Goal: Use online tool/utility: Utilize a website feature to perform a specific function

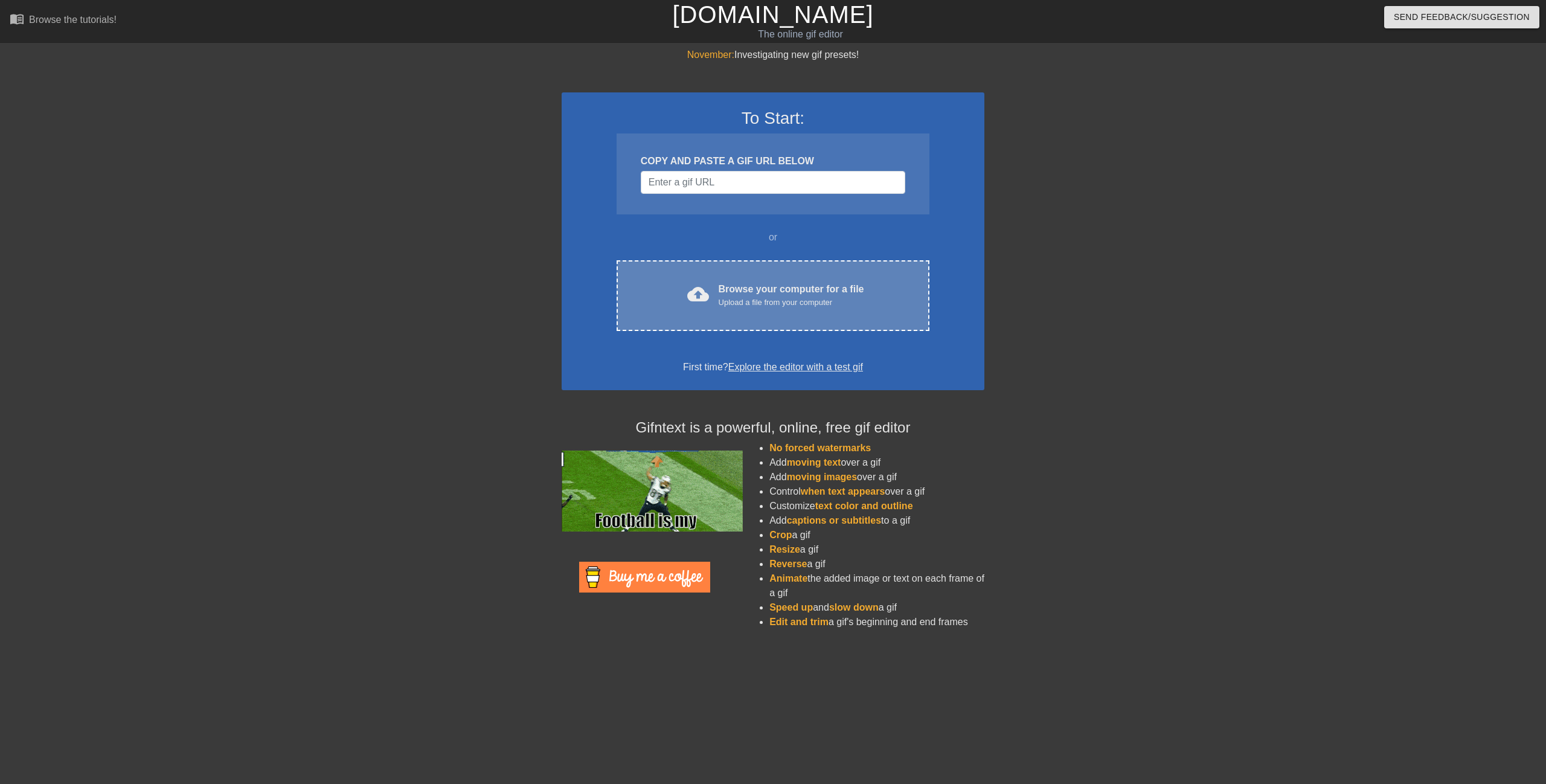
click at [779, 308] on div "Upload a file from your computer" at bounding box center [791, 302] width 145 height 12
click at [744, 313] on div "cloud_upload Browse your computer for a file Upload a file from your computer C…" at bounding box center [772, 296] width 313 height 70
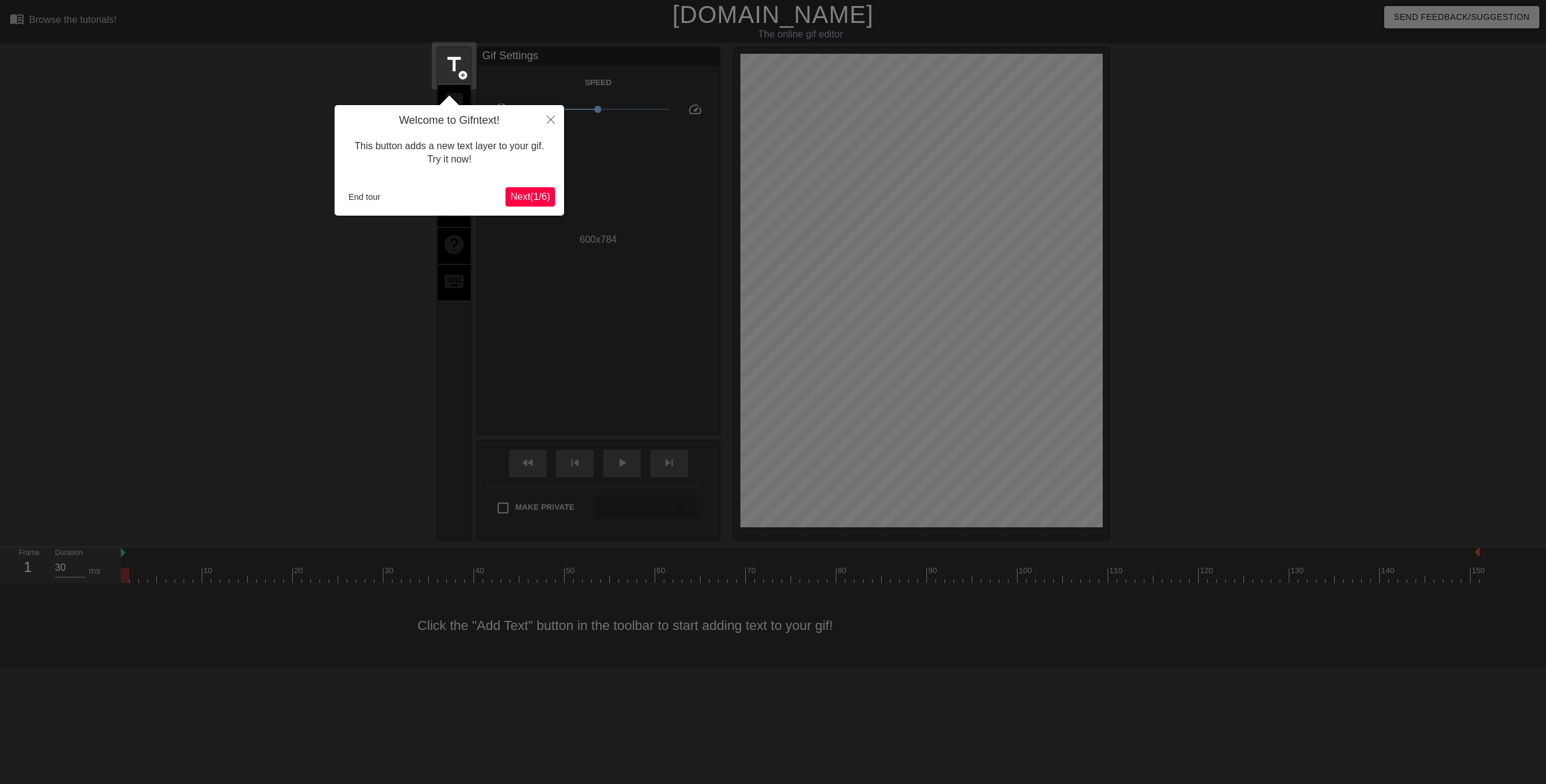
click at [532, 199] on span "Next ( 1 / 6 )" at bounding box center [530, 196] width 40 height 10
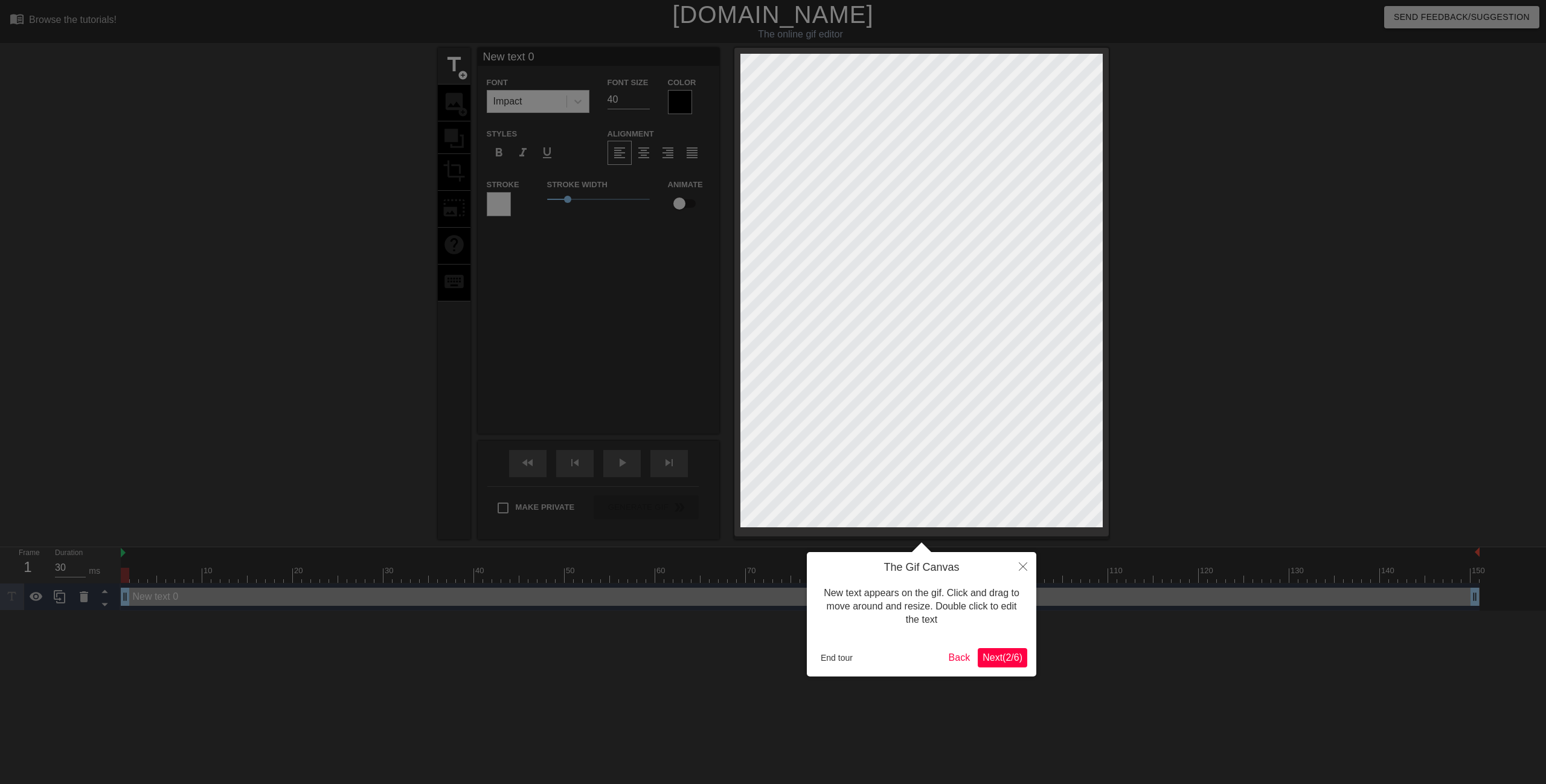
click at [1018, 655] on span "Next ( 2 / 6 )" at bounding box center [1002, 657] width 40 height 10
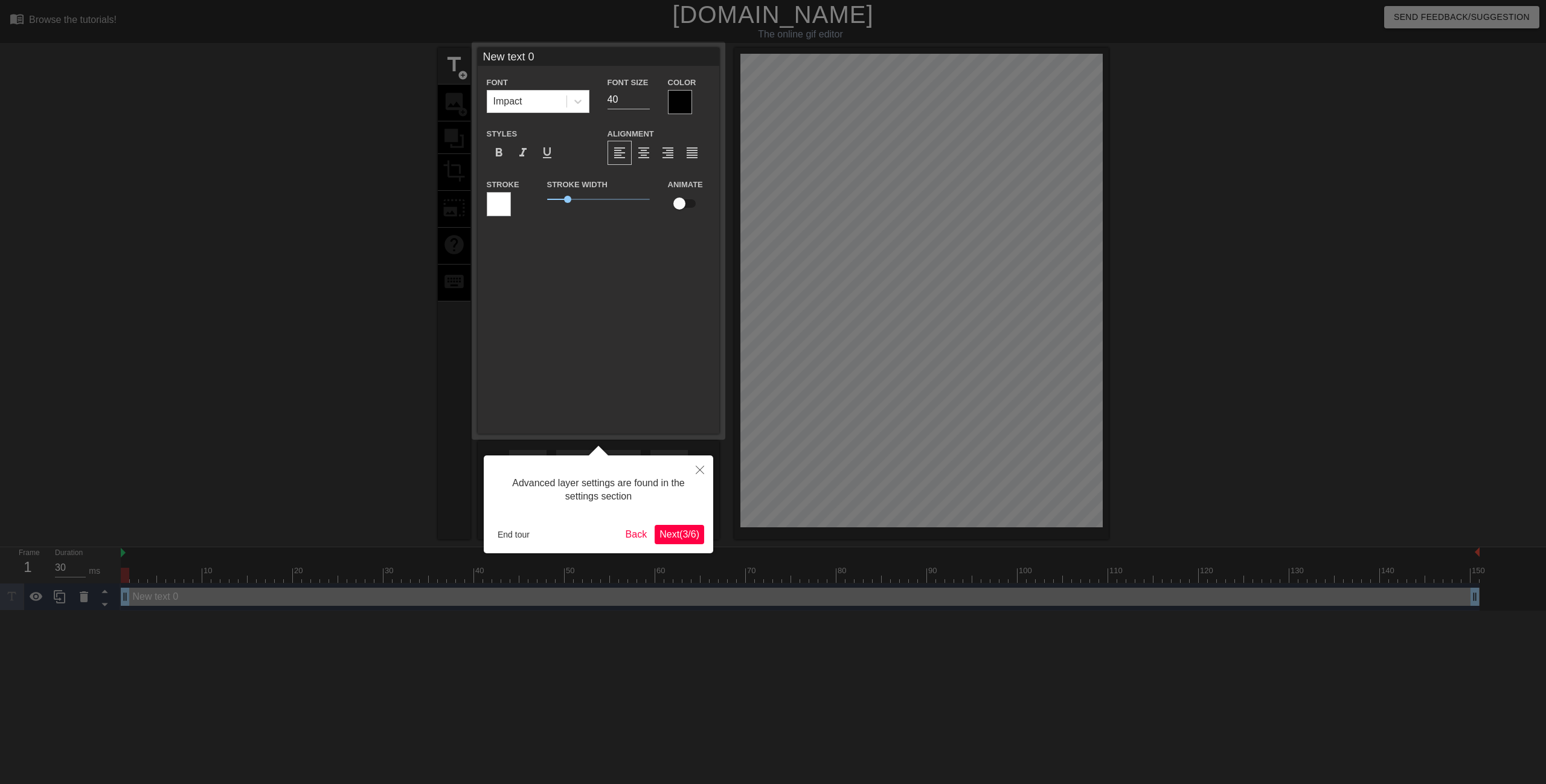
click at [688, 529] on span "Next ( 3 / 6 )" at bounding box center [679, 534] width 40 height 10
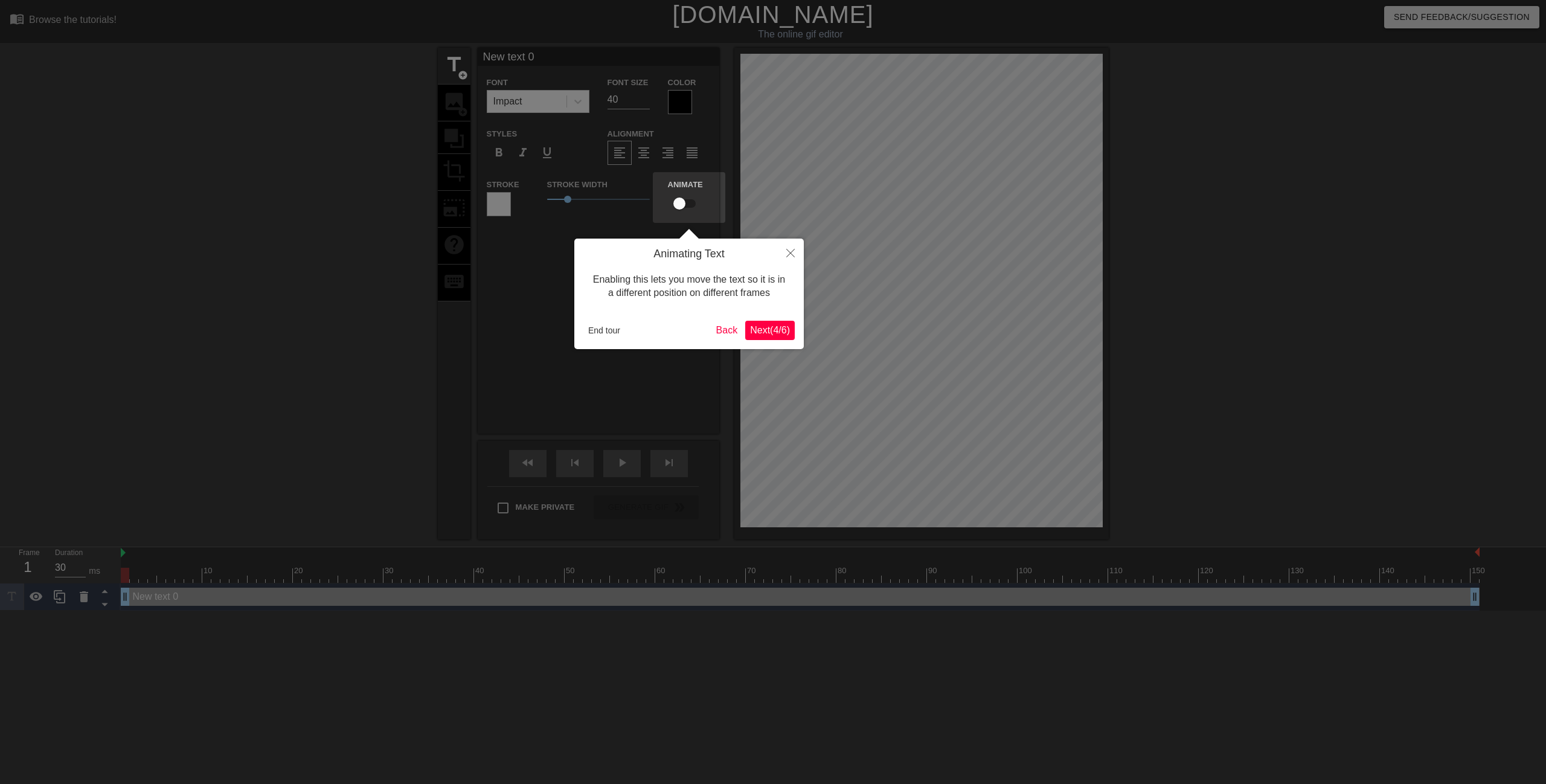
click at [781, 332] on span "Next ( 4 / 6 )" at bounding box center [770, 329] width 40 height 10
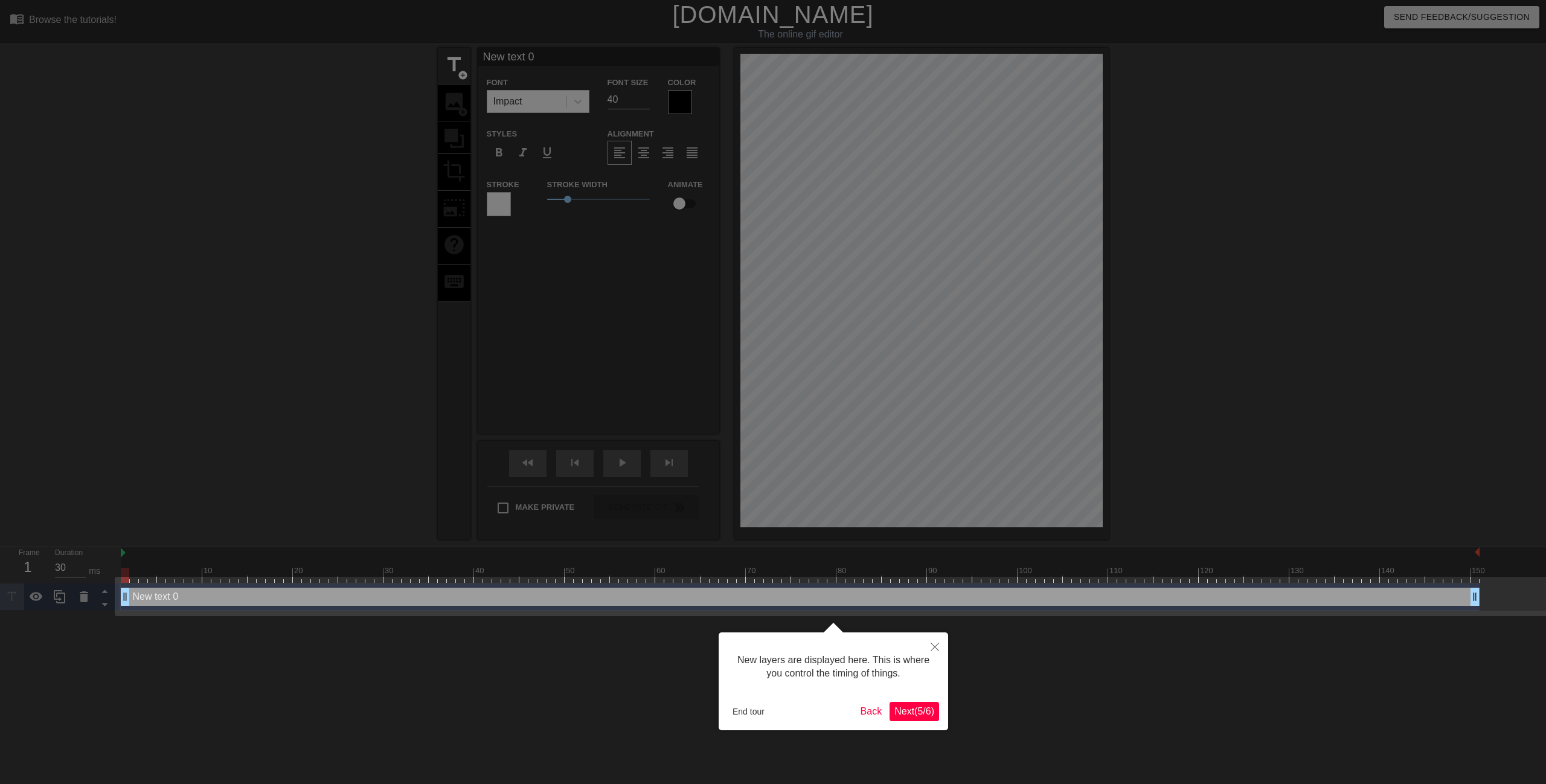
click at [927, 714] on span "Next ( 5 / 6 )" at bounding box center [914, 710] width 40 height 10
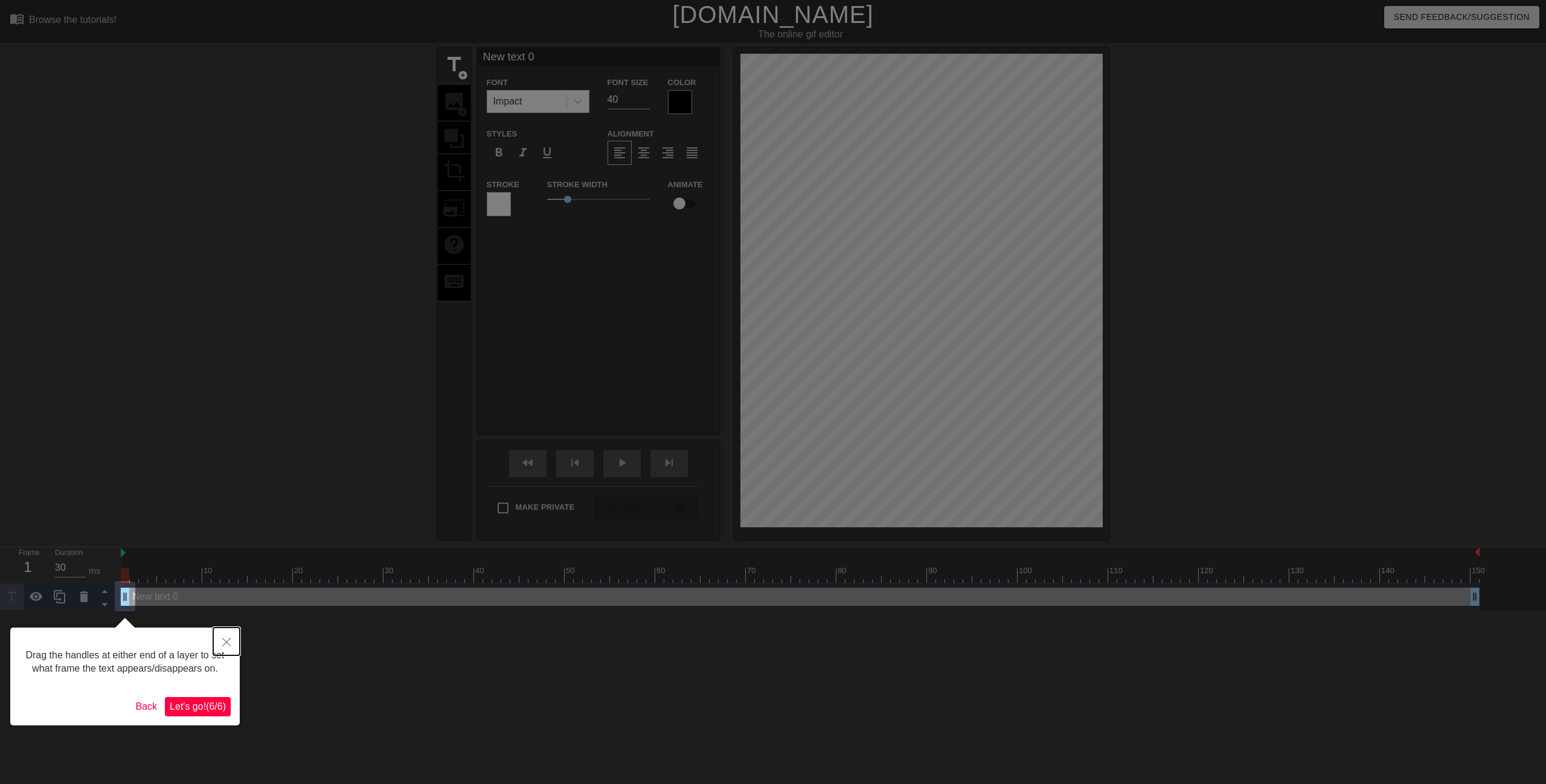
click at [230, 643] on icon "Close" at bounding box center [226, 642] width 9 height 9
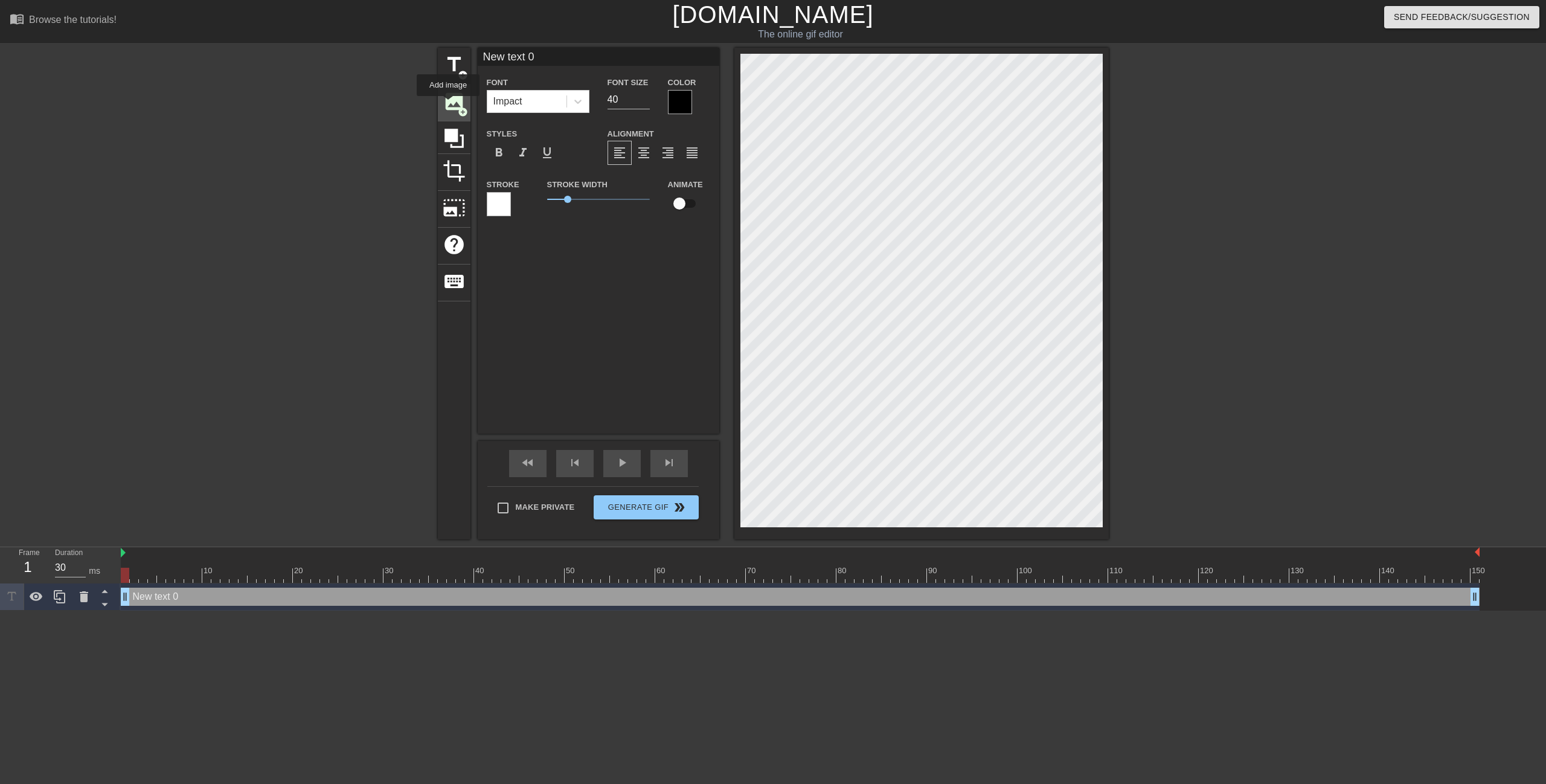
click at [448, 105] on span "image" at bounding box center [454, 101] width 23 height 23
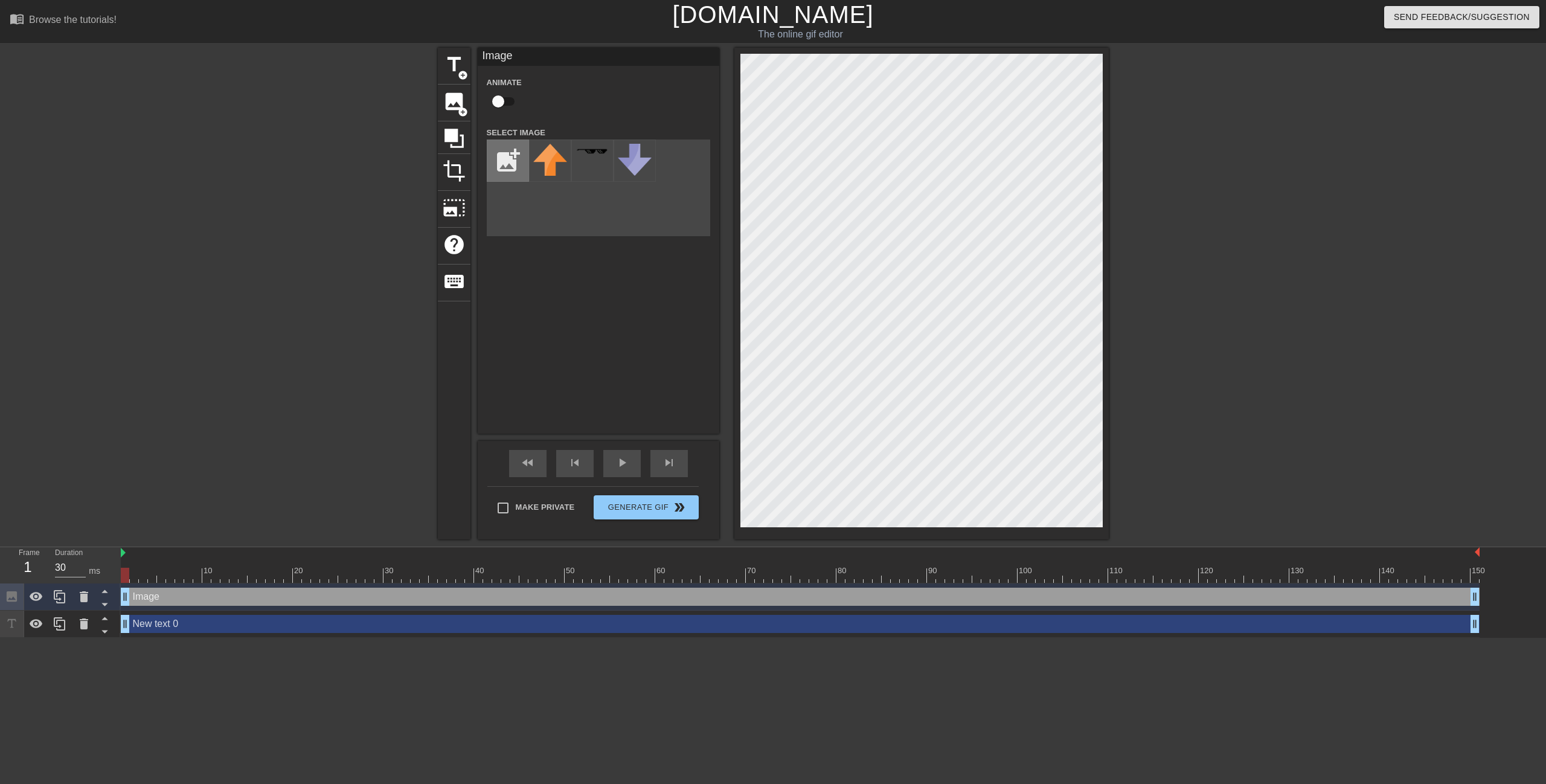
click at [508, 159] on input "file" at bounding box center [508, 160] width 41 height 41
type input "C:\fakepath\spider-man-2099-8k-4480x2520-12436.png"
click at [588, 161] on img at bounding box center [592, 160] width 34 height 32
click at [596, 166] on img at bounding box center [592, 160] width 34 height 32
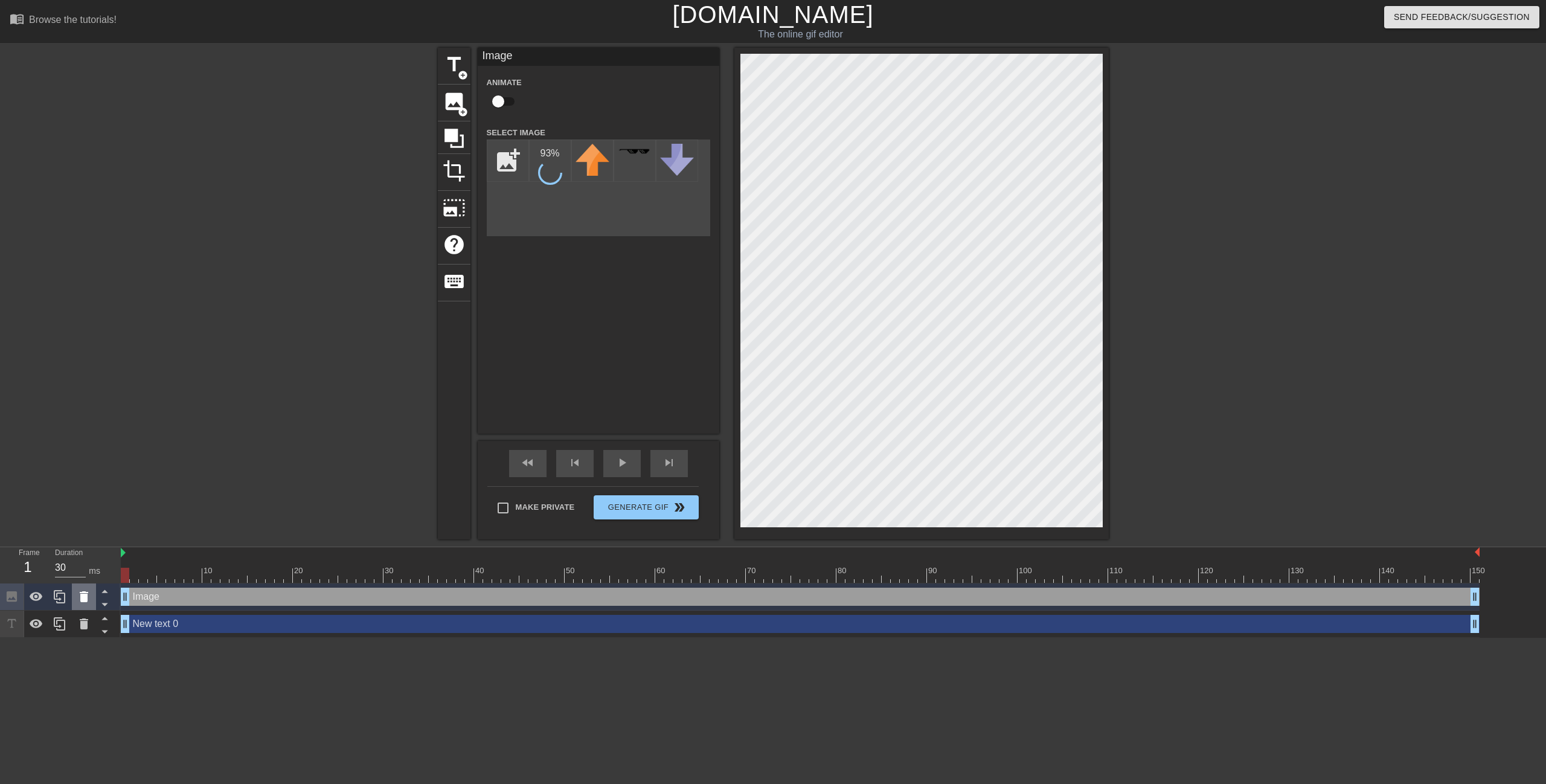
click at [81, 600] on icon at bounding box center [84, 597] width 9 height 11
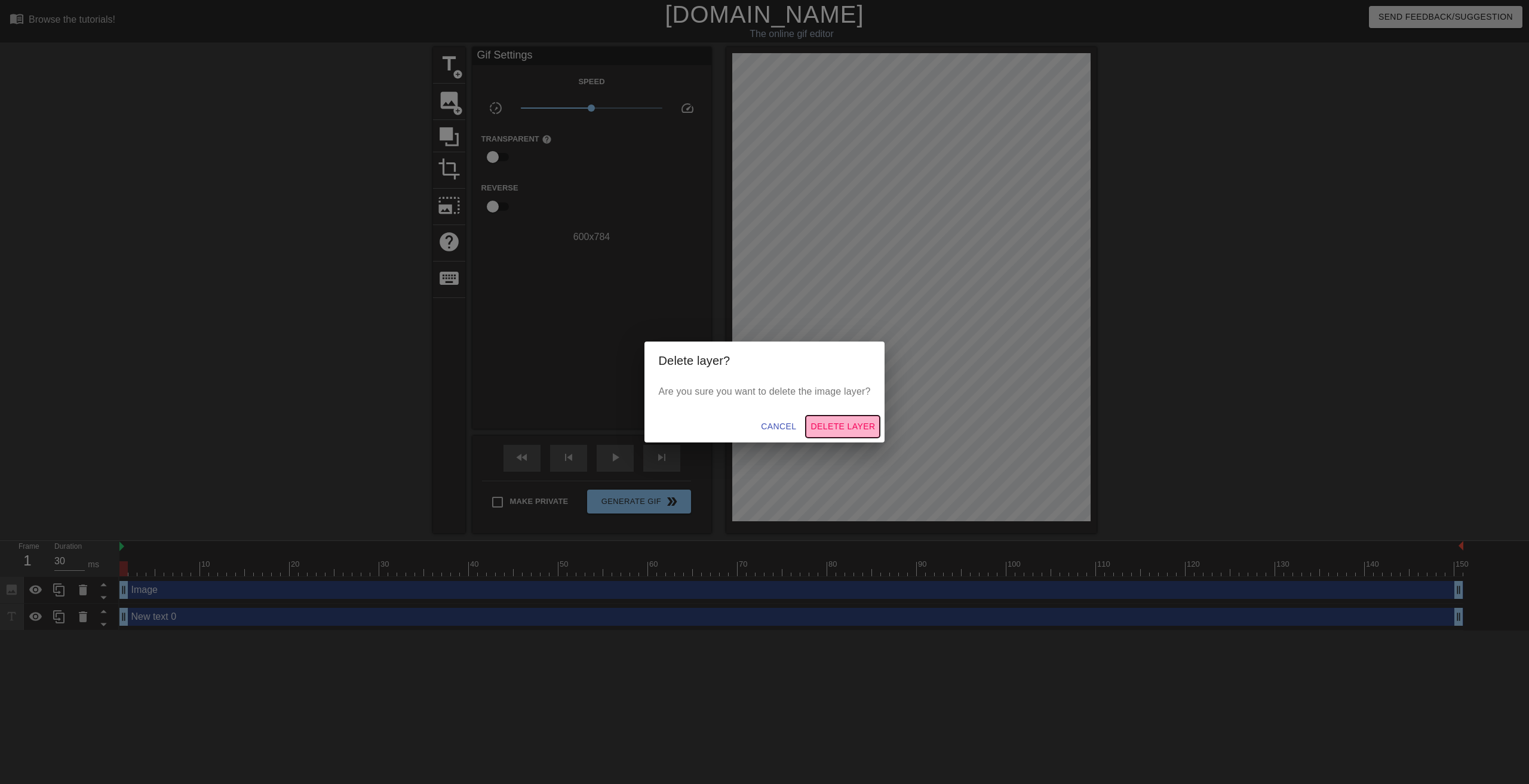
click at [840, 428] on span "Delete Layer" at bounding box center [843, 426] width 65 height 15
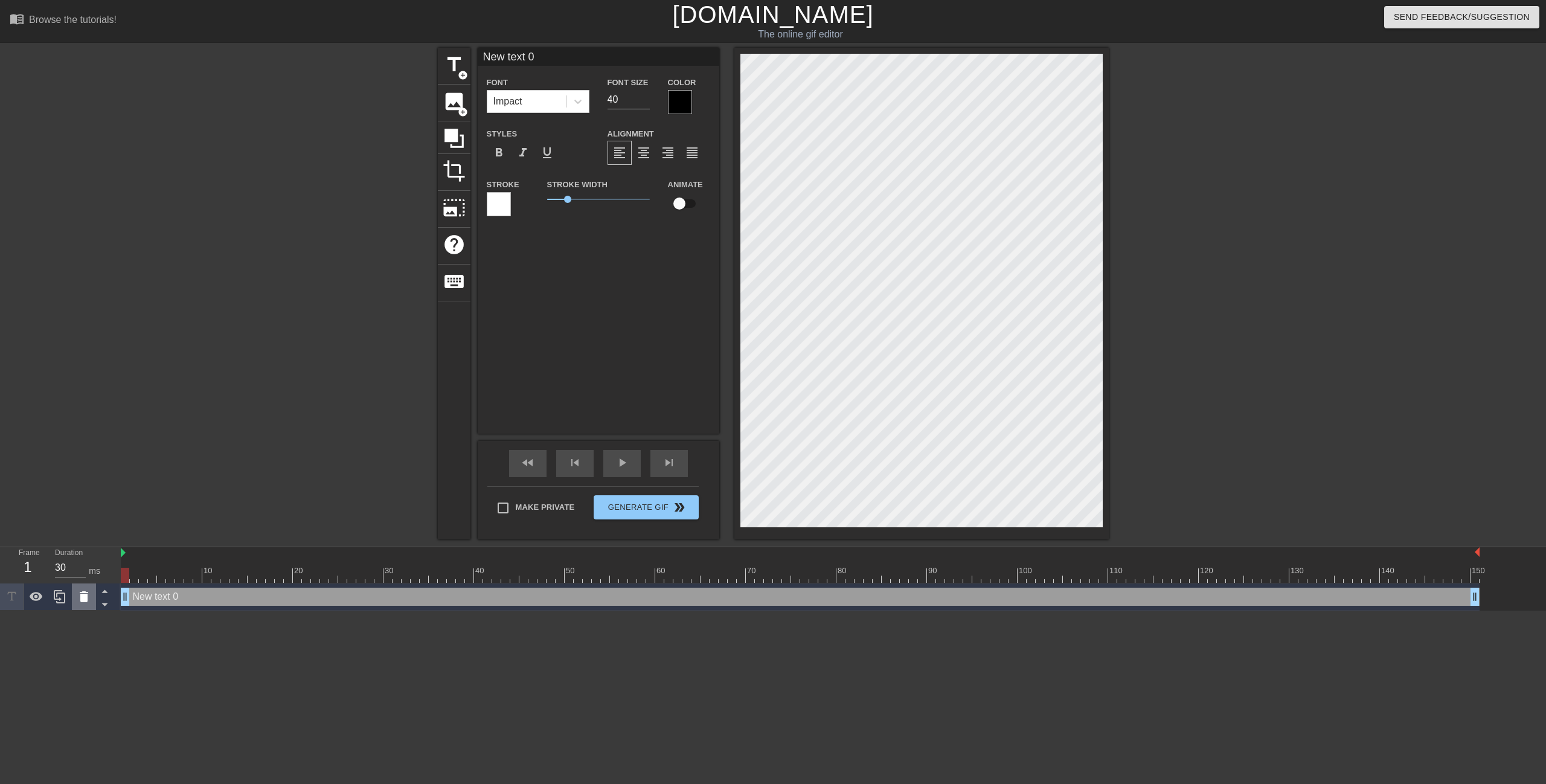
click at [77, 601] on icon at bounding box center [84, 596] width 14 height 14
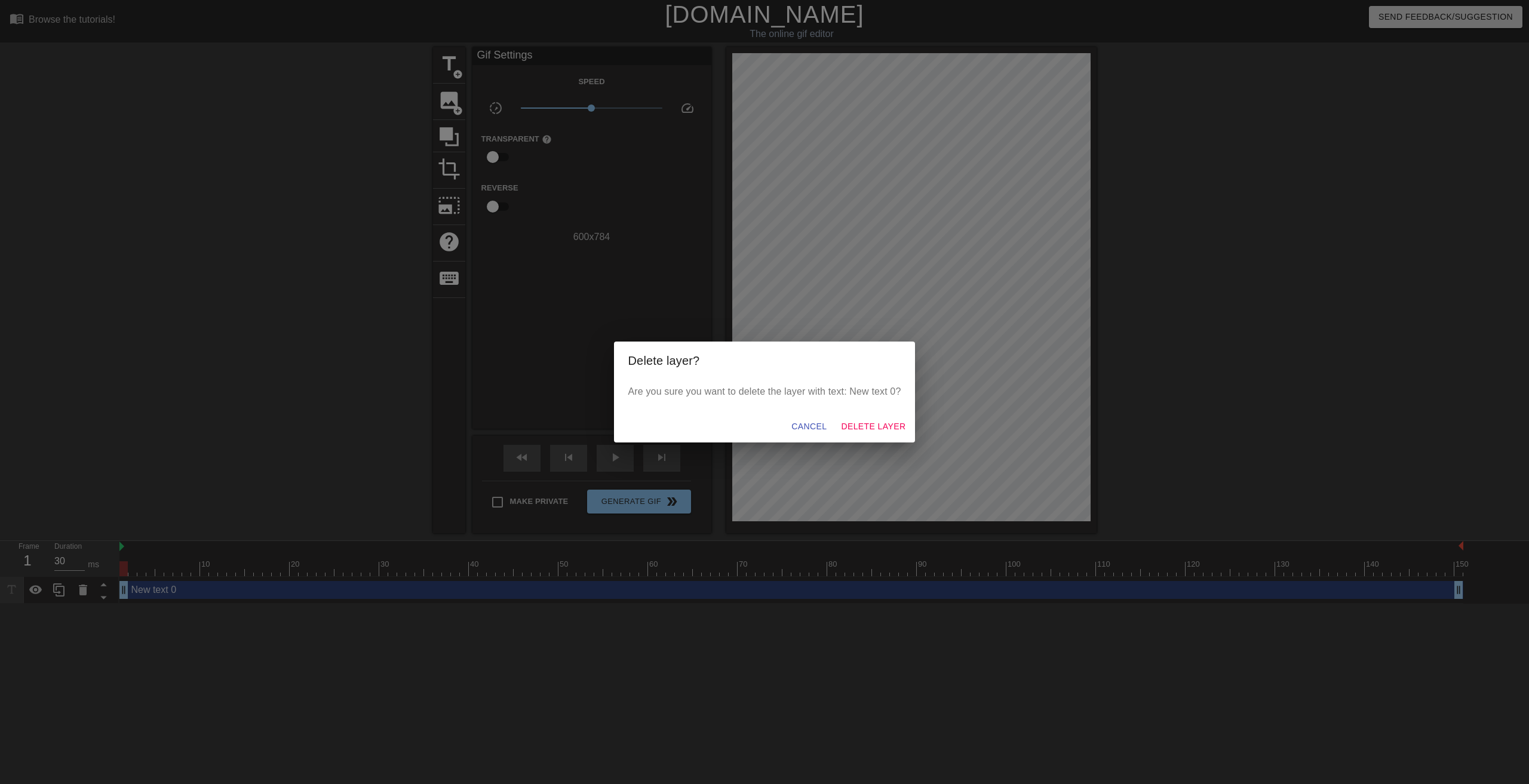
click at [872, 415] on div "Cancel Delete Layer" at bounding box center [764, 427] width 301 height 32
click at [870, 424] on span "Delete Layer" at bounding box center [874, 426] width 65 height 15
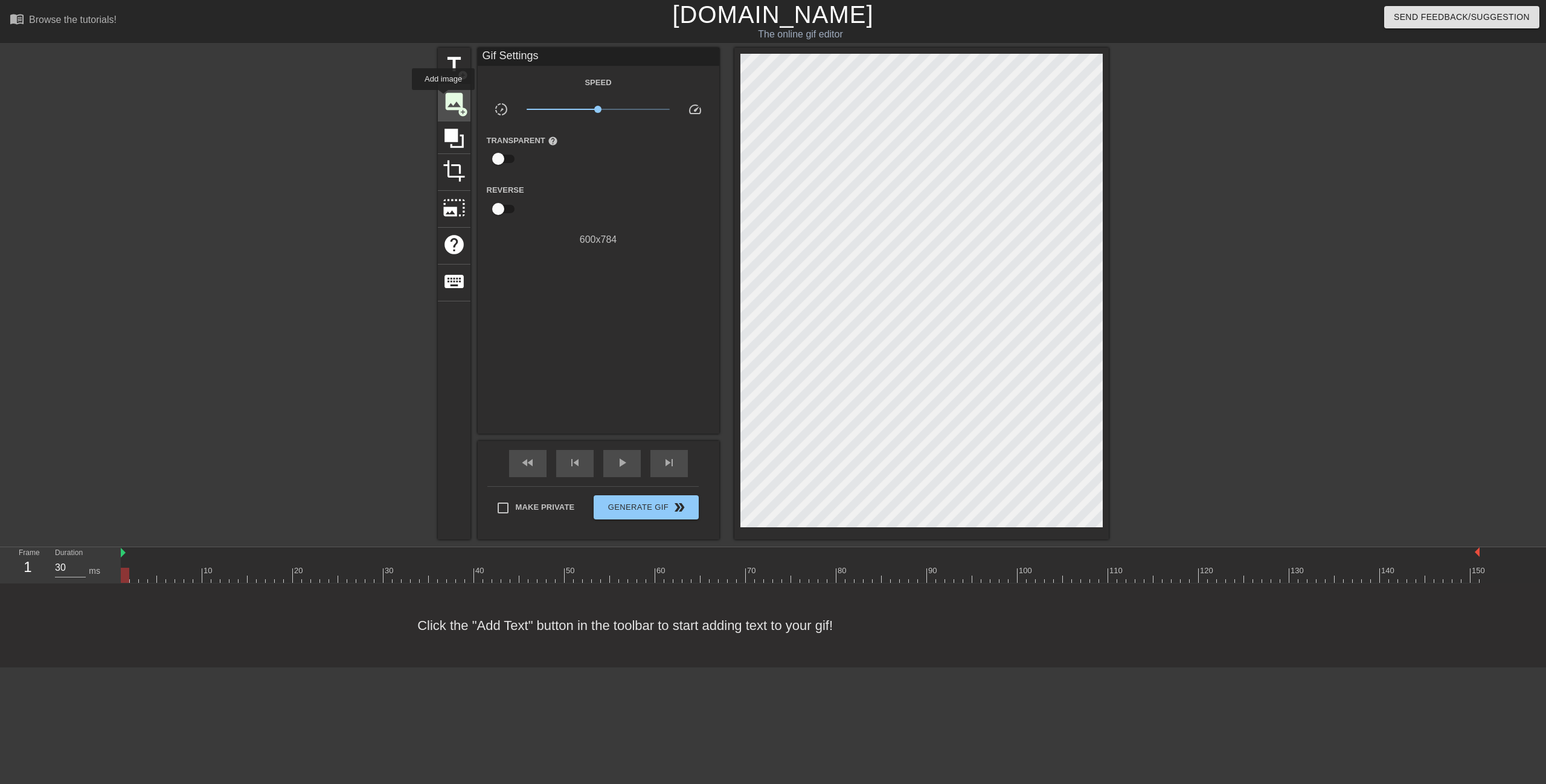
click at [443, 98] on span "image" at bounding box center [454, 101] width 23 height 23
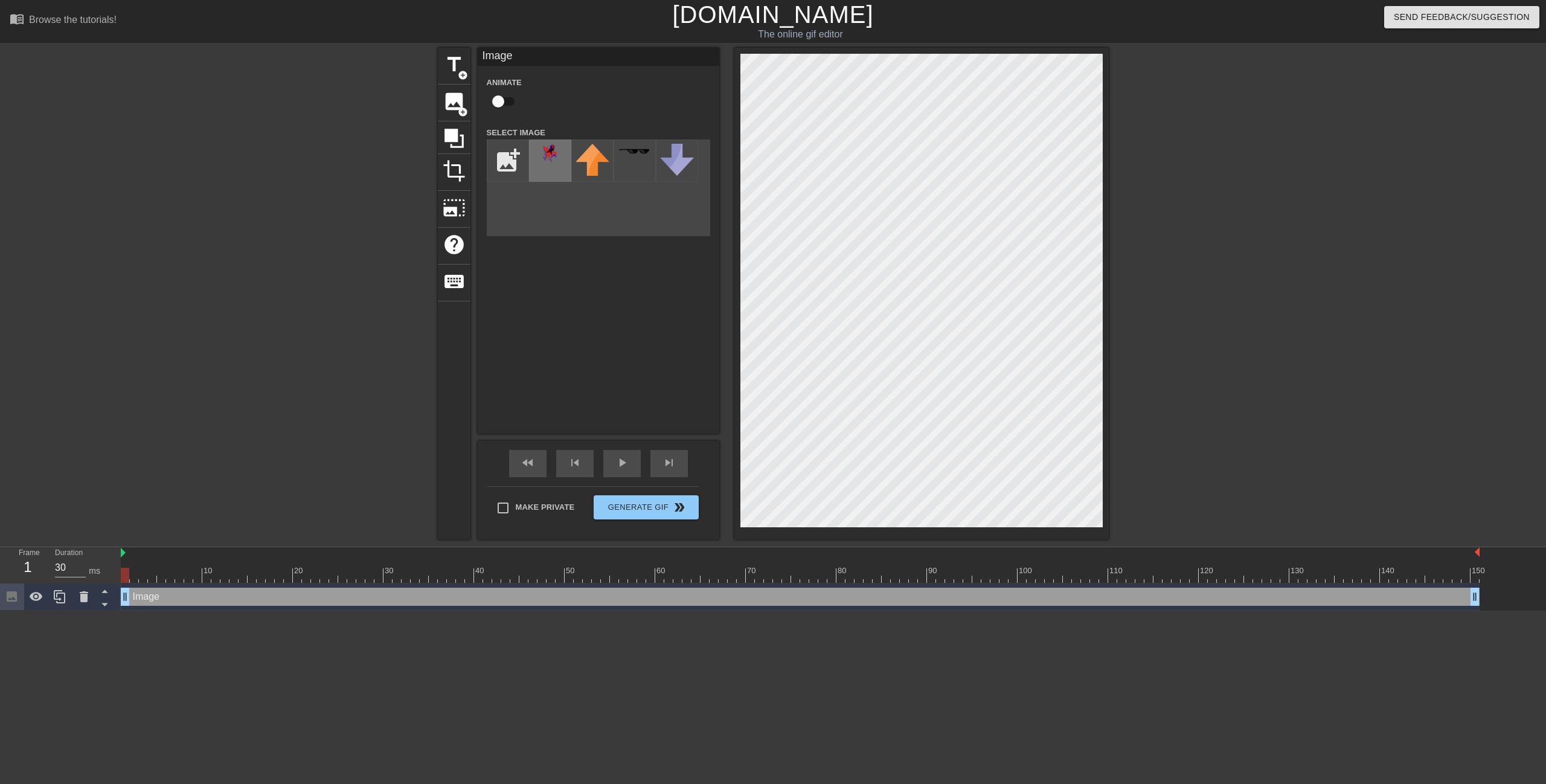
click at [551, 167] on div at bounding box center [550, 161] width 42 height 42
click at [1090, 557] on div "menu_book Browse the tutorials! [DOMAIN_NAME] The online gif editor Send Feedba…" at bounding box center [773, 305] width 1546 height 611
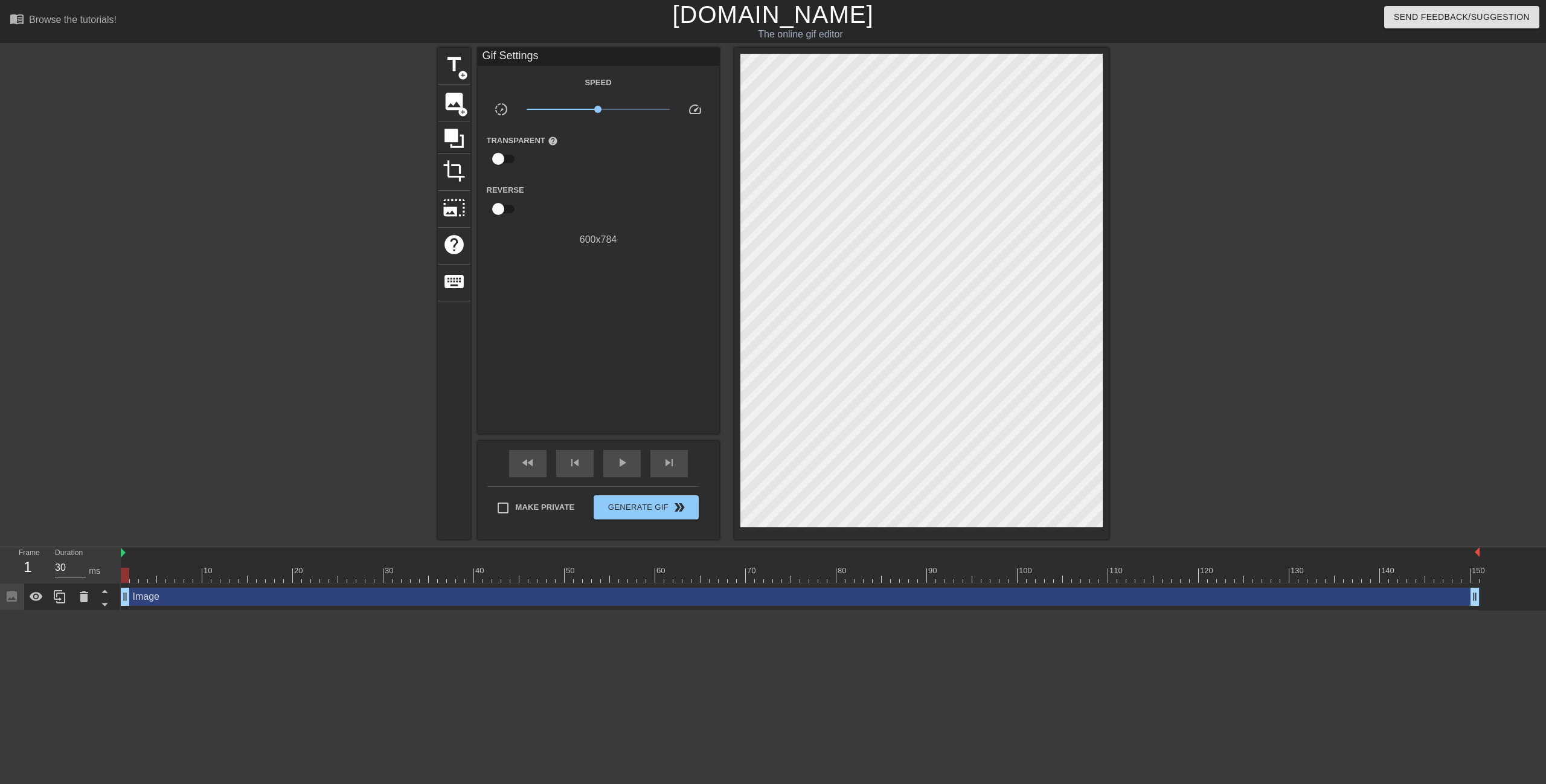
click at [1082, 457] on div "title add_circle image add_circle crop photo_size_select_large help keyboard Gi…" at bounding box center [773, 293] width 1546 height 491
click at [449, 101] on span "image" at bounding box center [454, 101] width 23 height 23
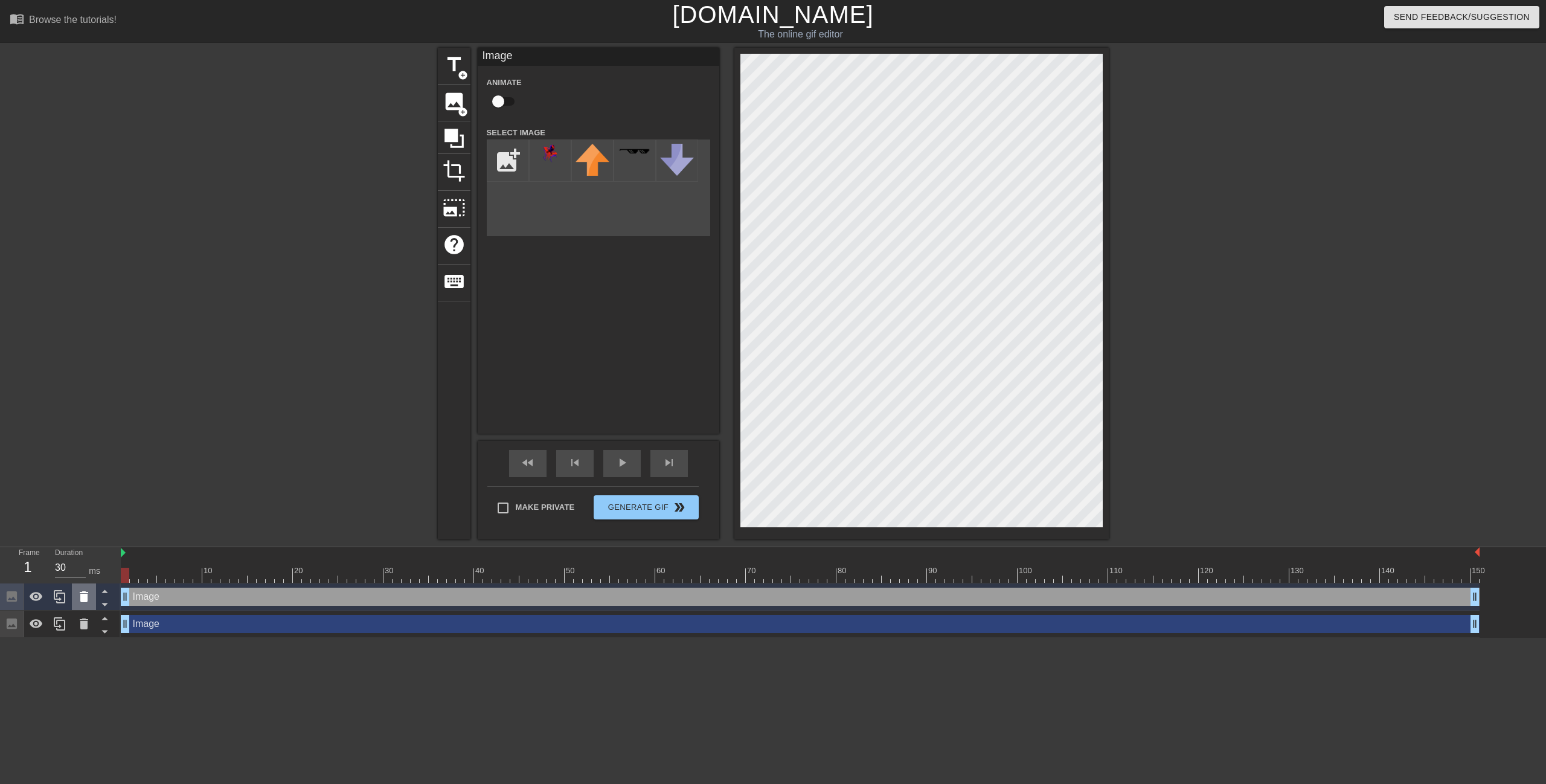
click at [88, 599] on icon at bounding box center [84, 596] width 14 height 14
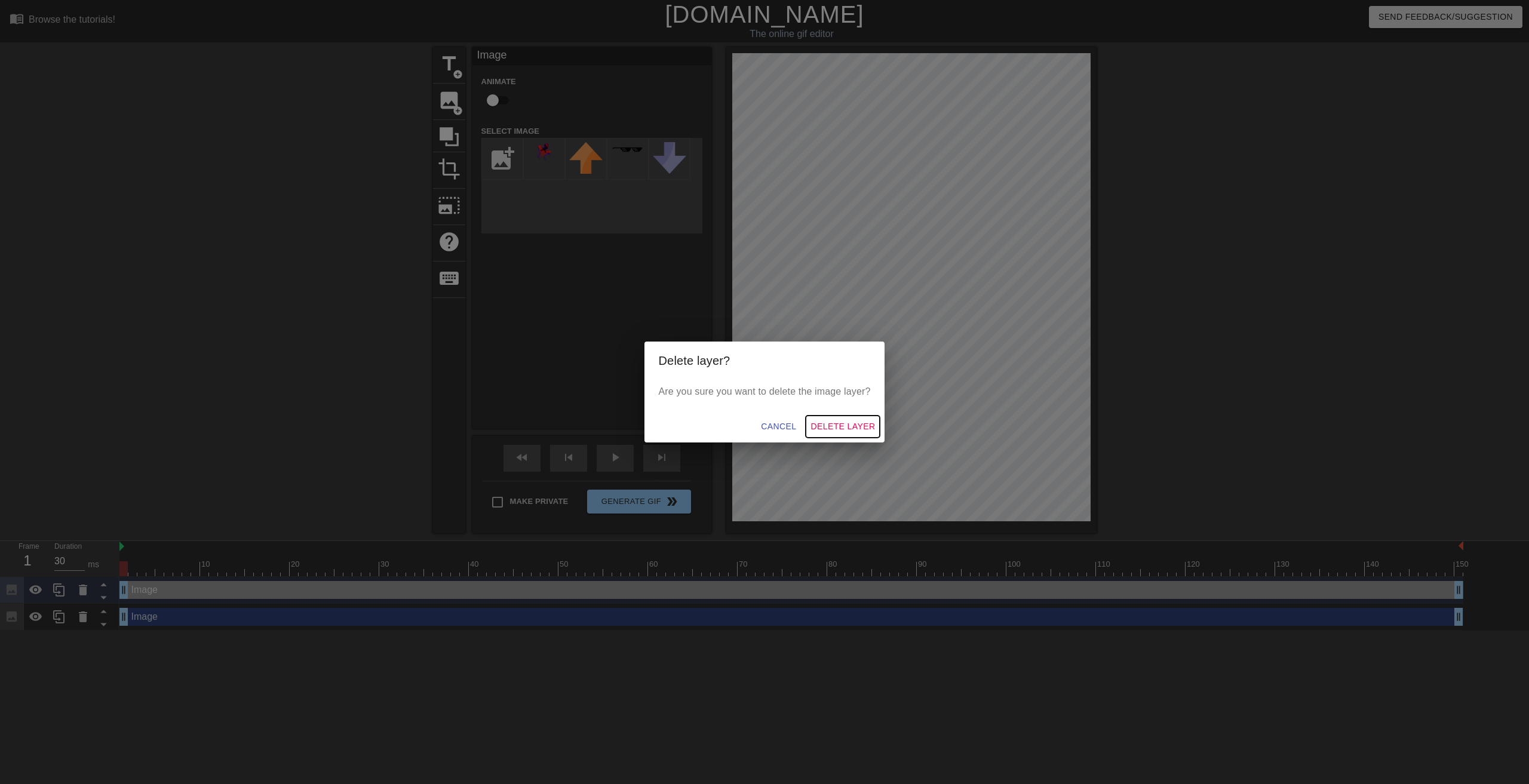
click at [853, 427] on span "Delete Layer" at bounding box center [843, 426] width 65 height 15
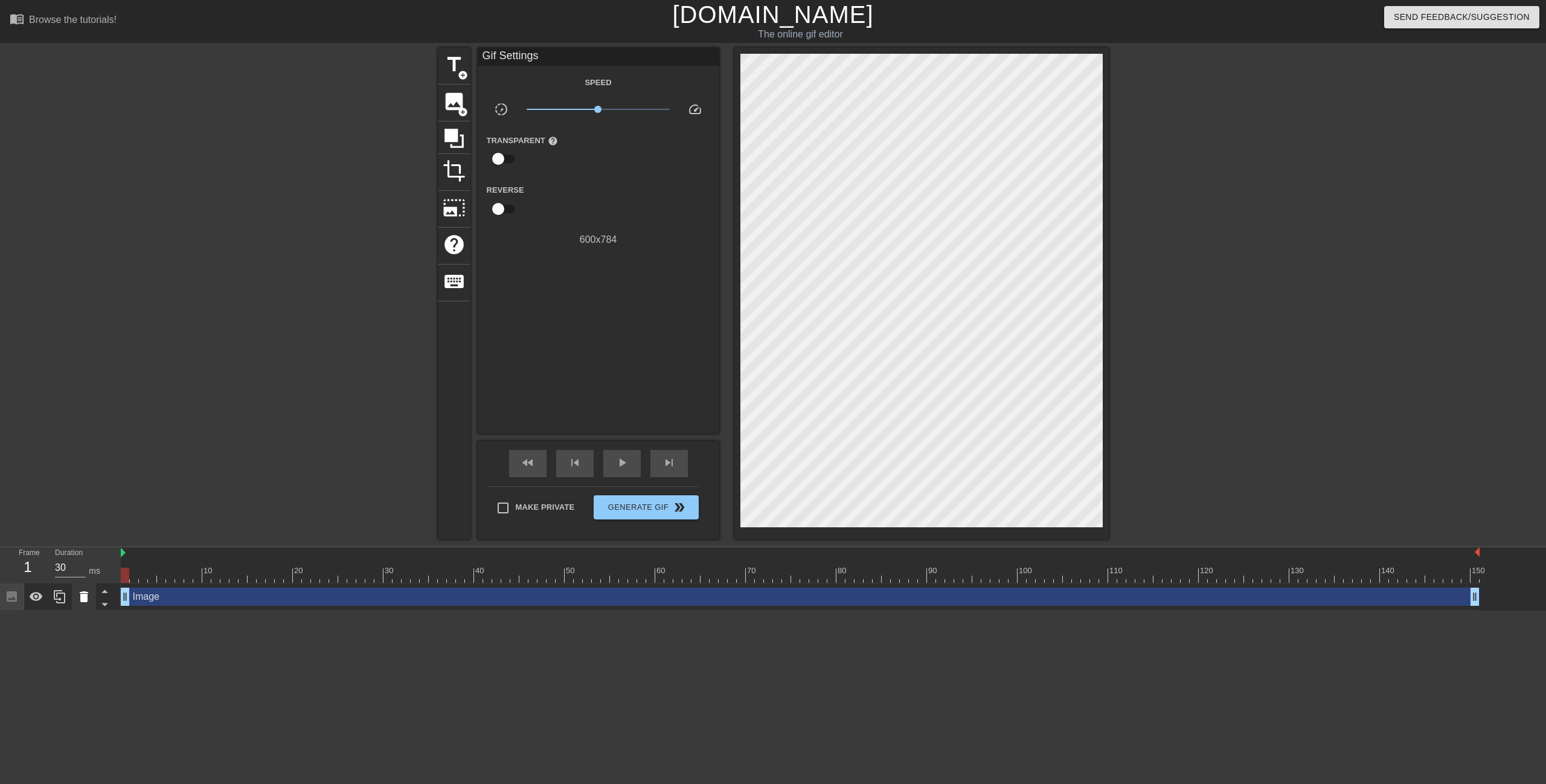
click at [83, 600] on icon at bounding box center [84, 597] width 9 height 11
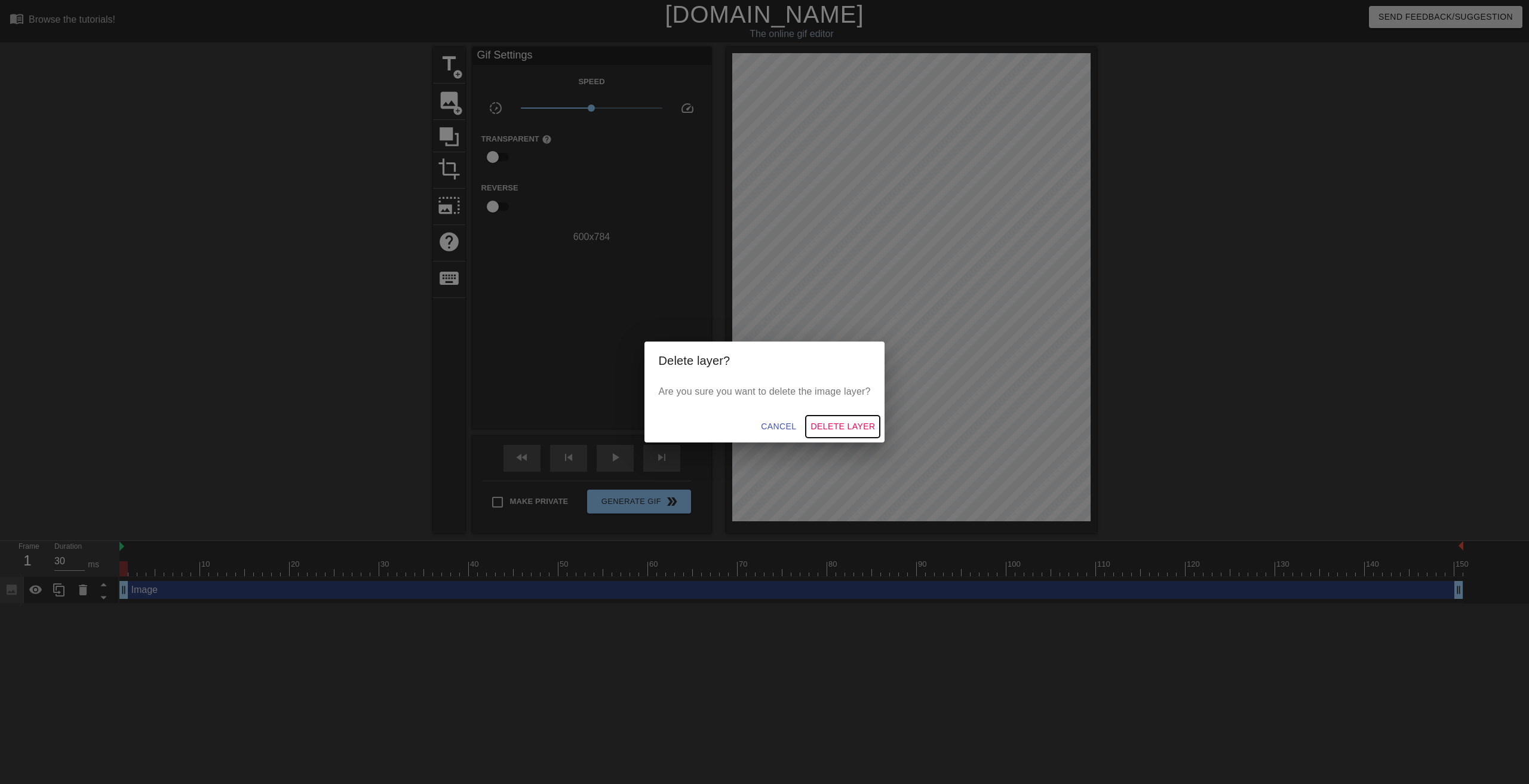
click at [861, 424] on span "Delete Layer" at bounding box center [843, 426] width 65 height 15
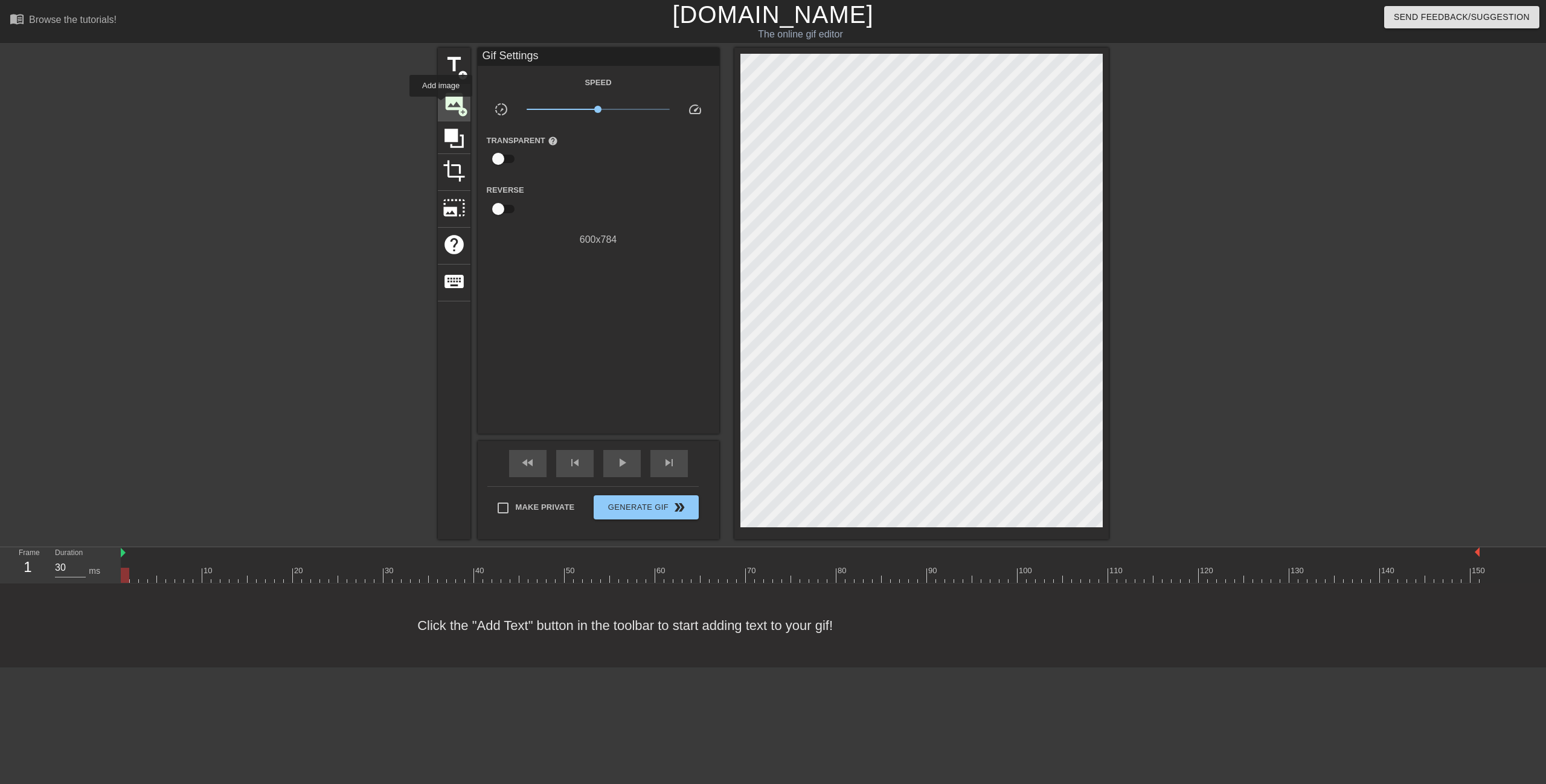
click at [446, 101] on span "image" at bounding box center [454, 101] width 23 height 23
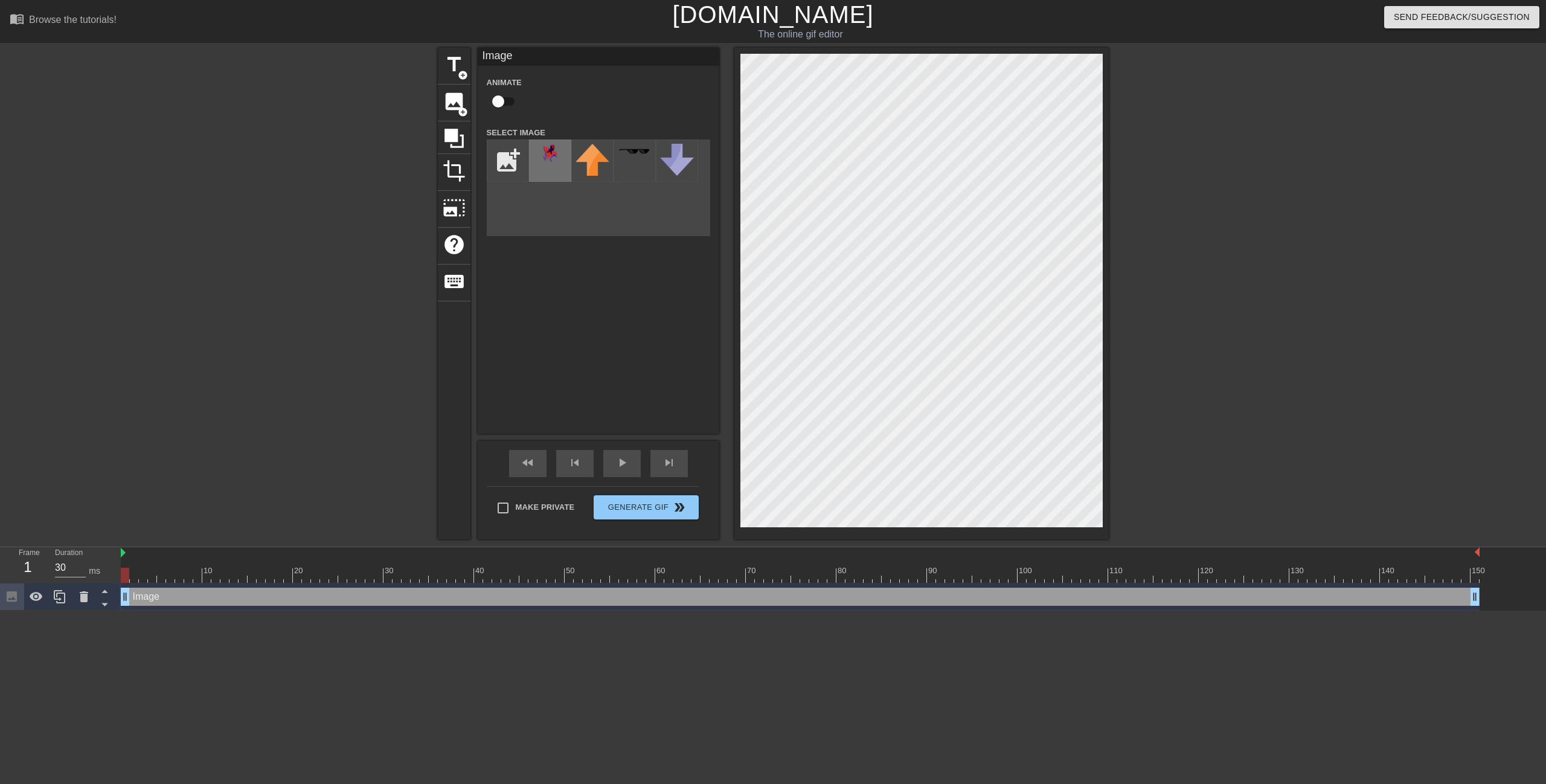
click at [545, 152] on img at bounding box center [550, 153] width 34 height 19
click at [1216, 549] on div "menu_book Browse the tutorials! [DOMAIN_NAME] The online gif editor Send Feedba…" at bounding box center [773, 305] width 1546 height 611
click at [1133, 343] on div at bounding box center [1213, 229] width 181 height 362
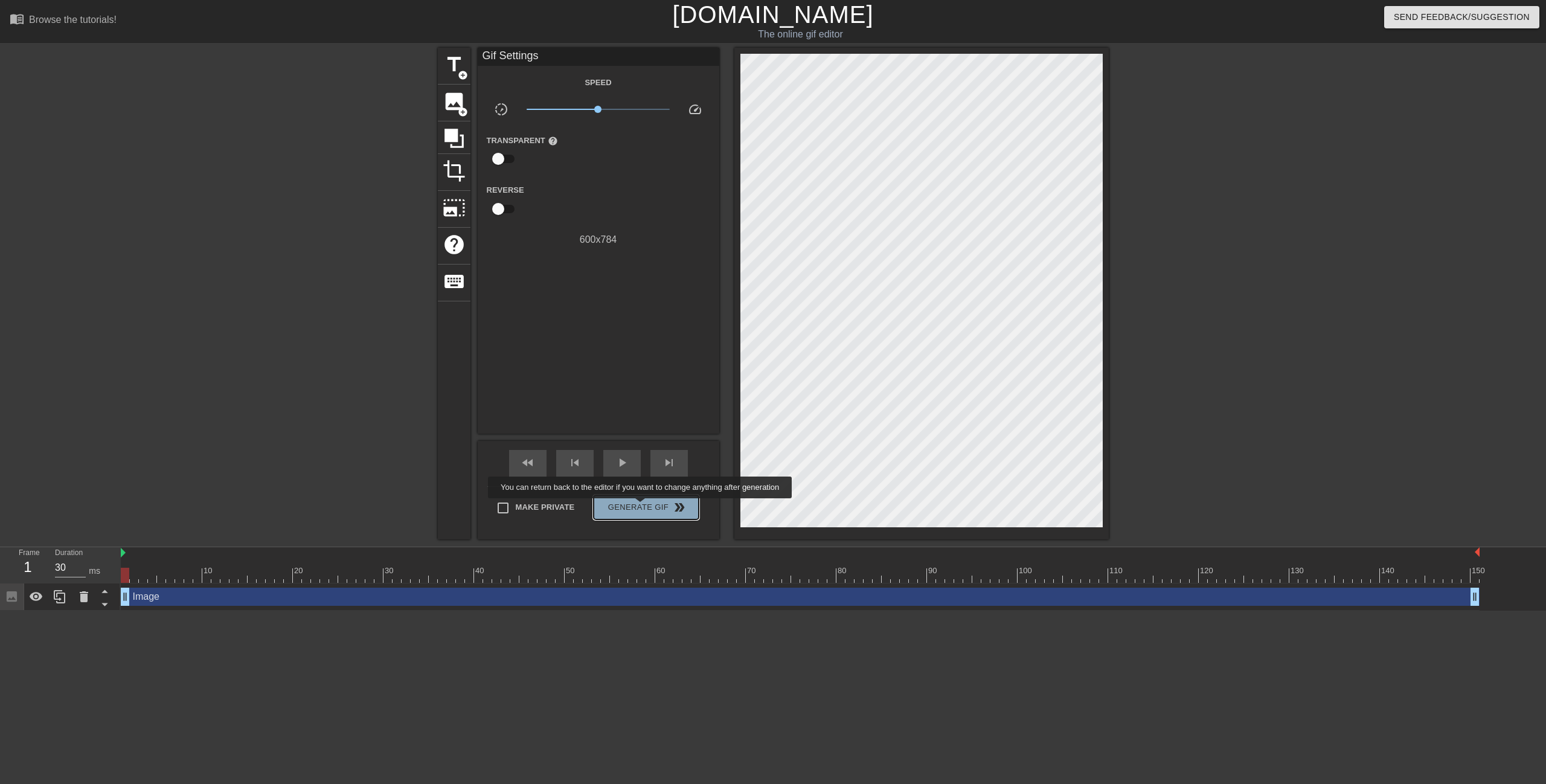
click at [641, 507] on span "Generate Gif double_arrow" at bounding box center [646, 507] width 95 height 14
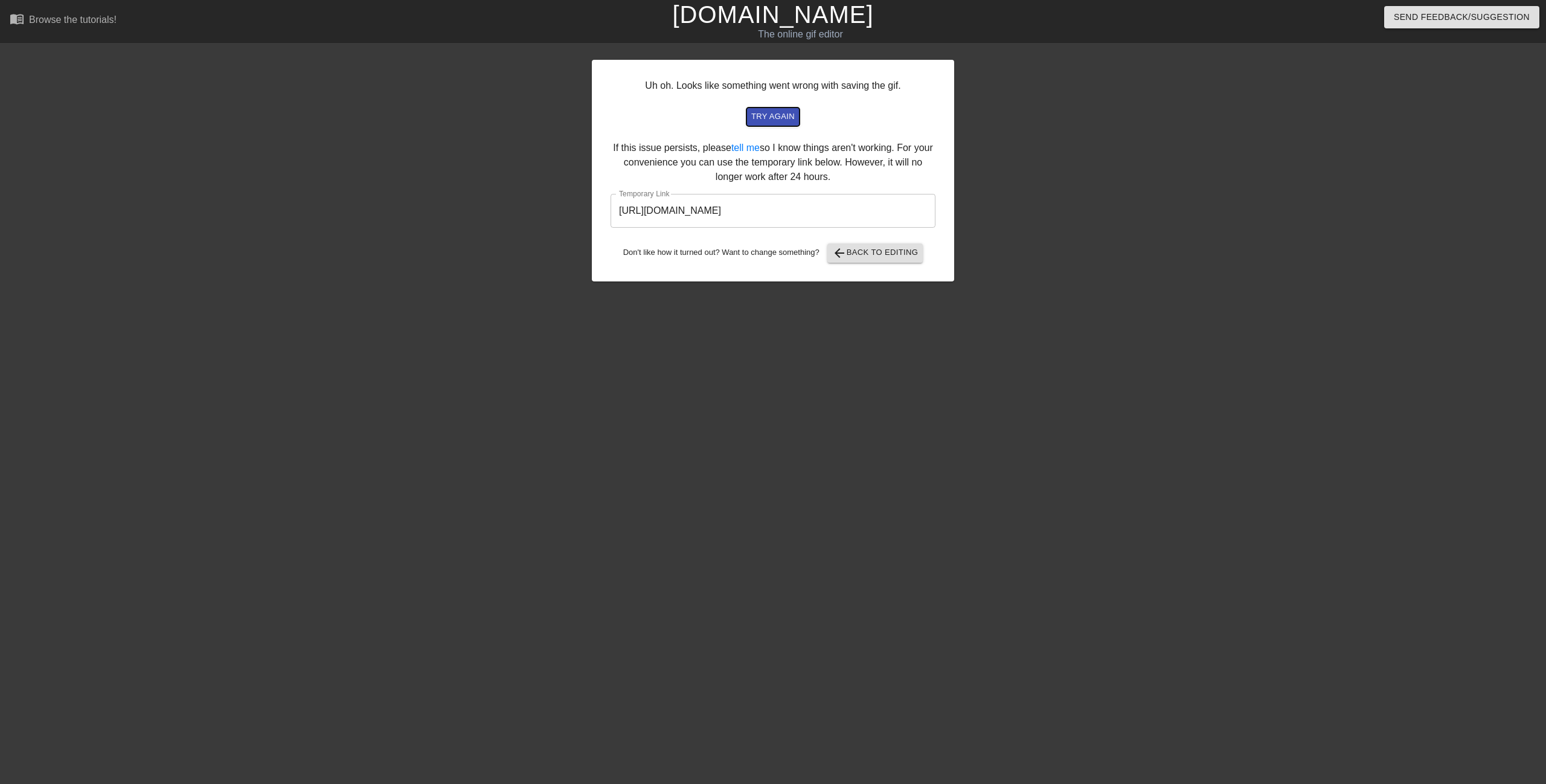
click at [773, 117] on span "try again" at bounding box center [773, 116] width 43 height 14
